Goal: Feedback & Contribution: Submit feedback/report problem

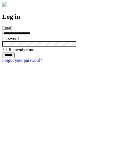
type input "**********"
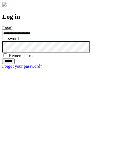
click at [15, 64] on input "******" at bounding box center [8, 60] width 12 height 5
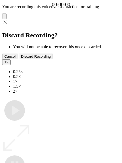
type input "**********"
